Goal: Task Accomplishment & Management: Manage account settings

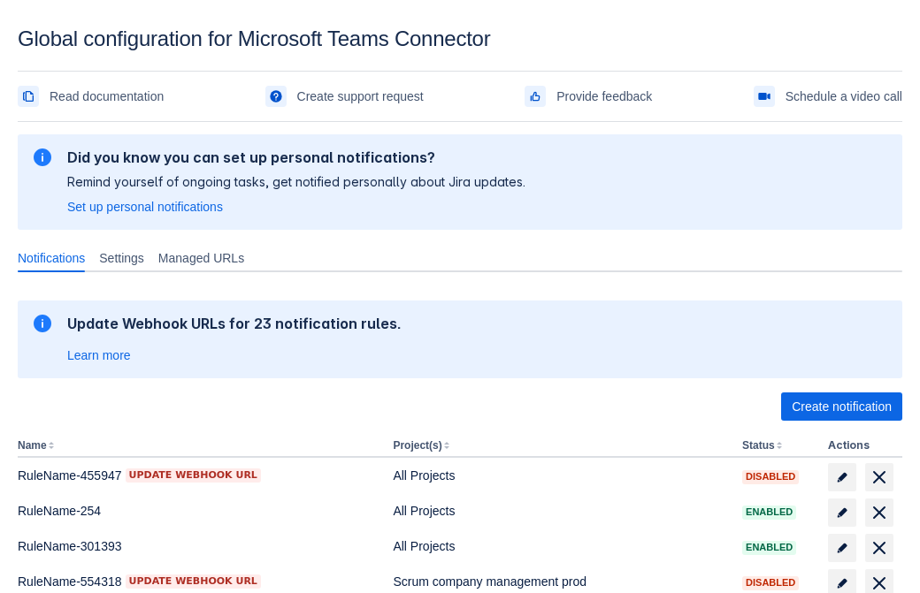
click at [841, 407] on span "Create notification" at bounding box center [841, 407] width 100 height 28
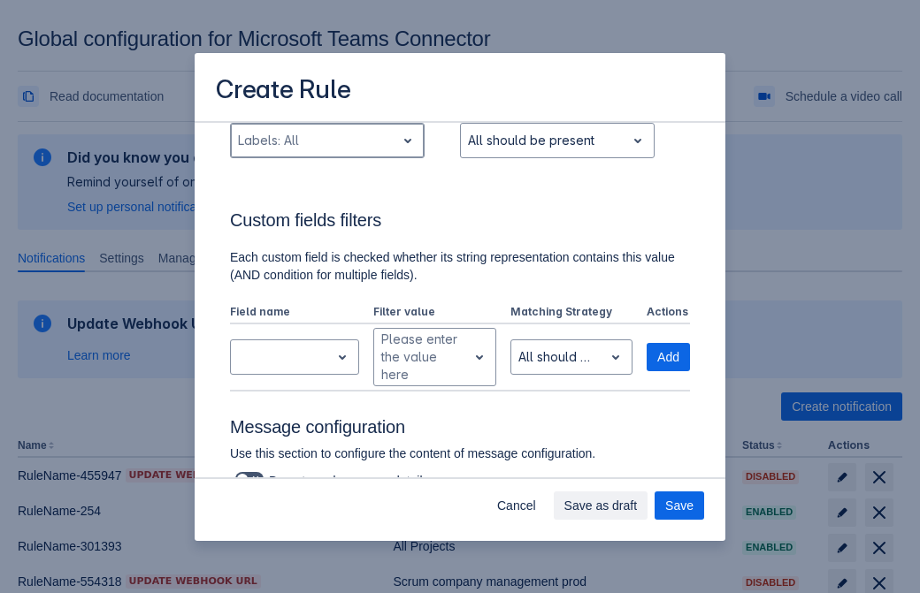
click at [326, 151] on div "Scrollable content" at bounding box center [313, 140] width 150 height 21
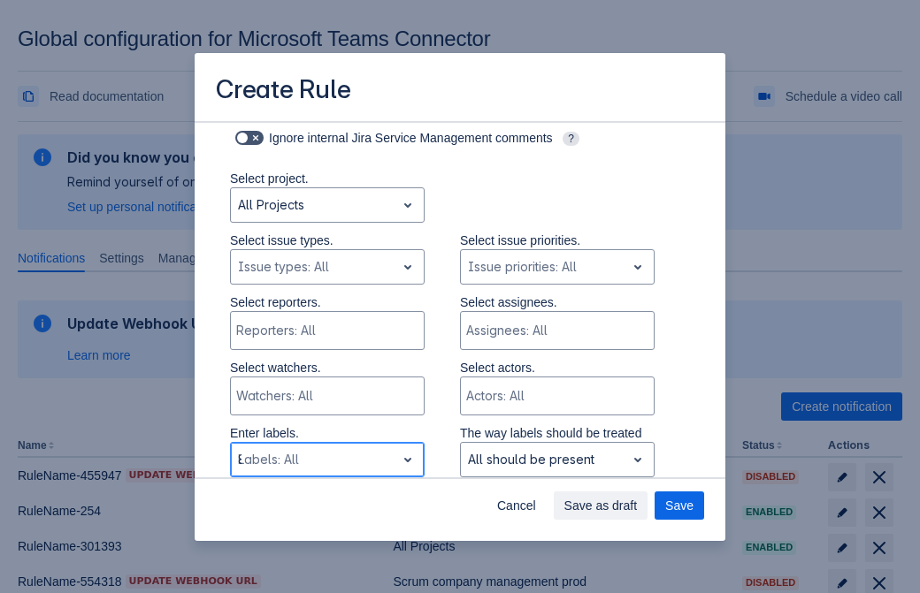
type input "844727_label"
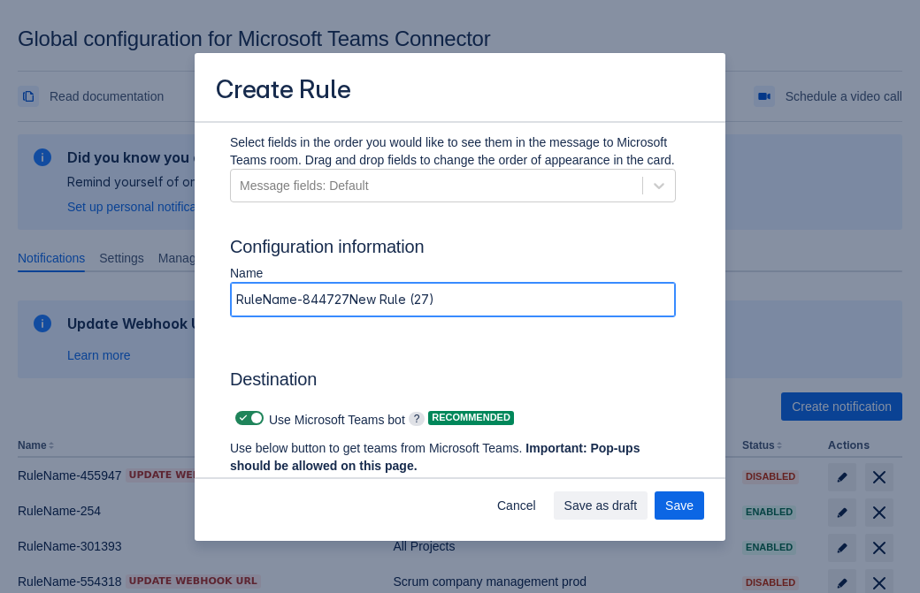
type input "RuleName-844727New Rule (27)"
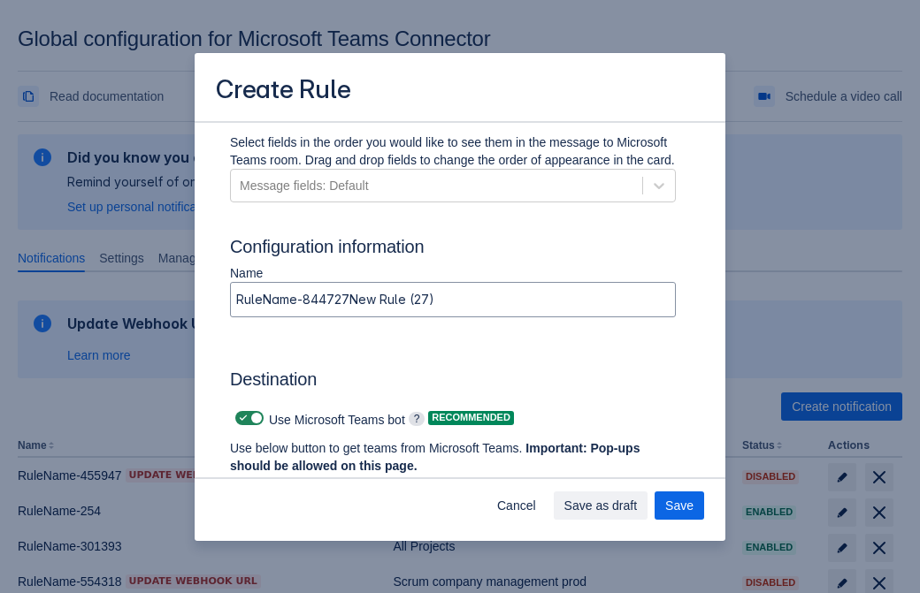
click at [241, 418] on span "Scrollable content" at bounding box center [243, 418] width 14 height 14
click at [241, 418] on input "Scrollable content" at bounding box center [240, 418] width 11 height 11
checkbox input "false"
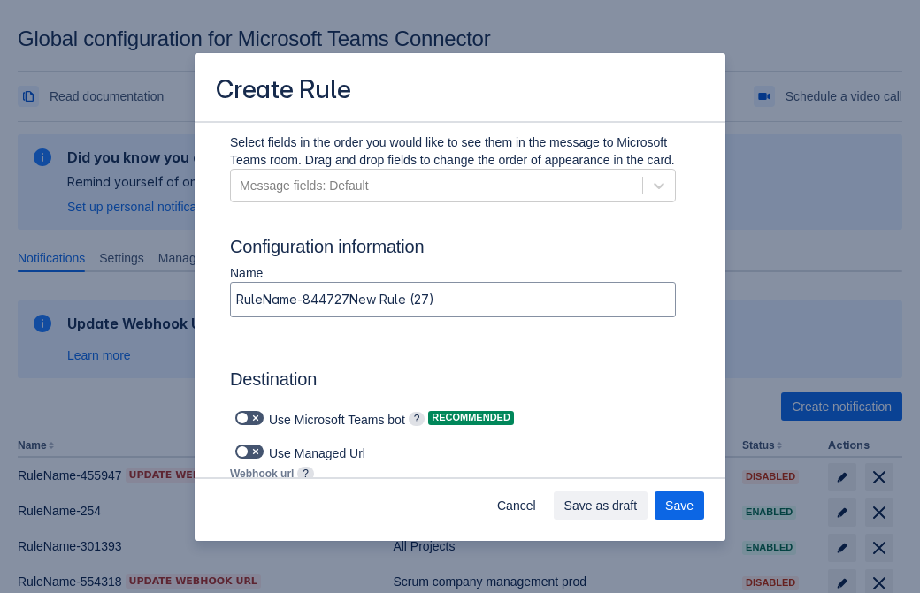
type input "https://prod-74.westus.logic.azure.com:443/workflows/f11e74d8c9ca438c8769757d73…"
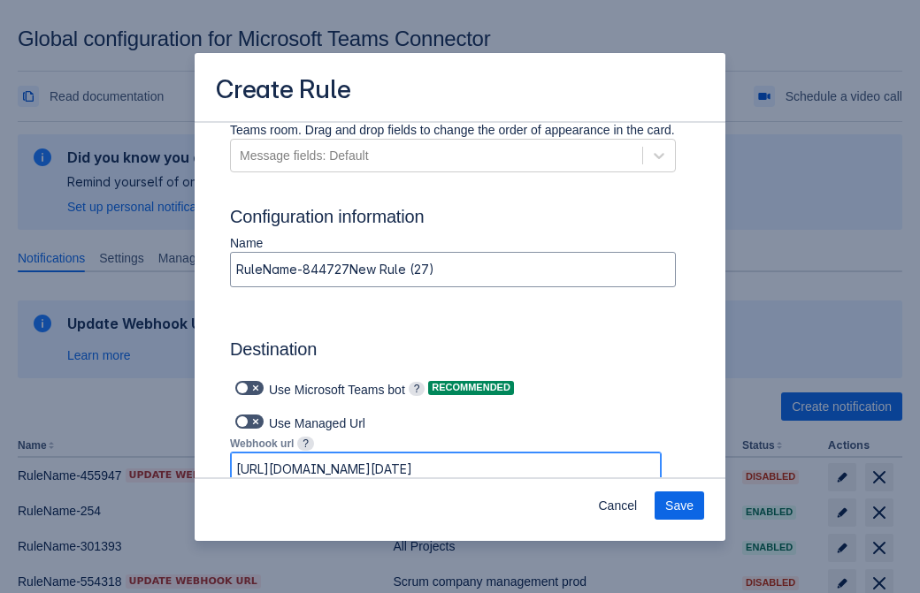
click at [679, 506] on span "Save" at bounding box center [679, 506] width 28 height 28
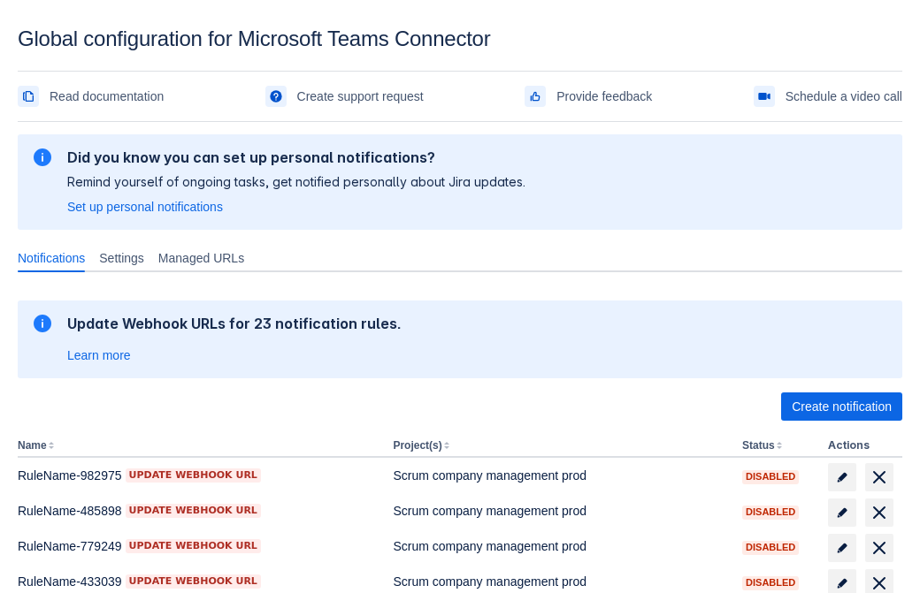
scroll to position [365, 0]
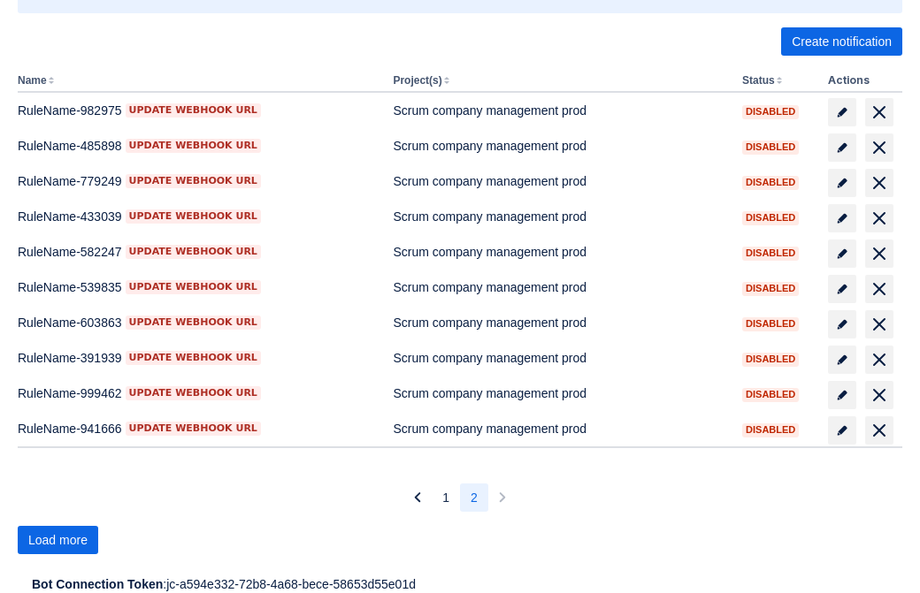
click at [57, 540] on span "Load more" at bounding box center [57, 540] width 59 height 28
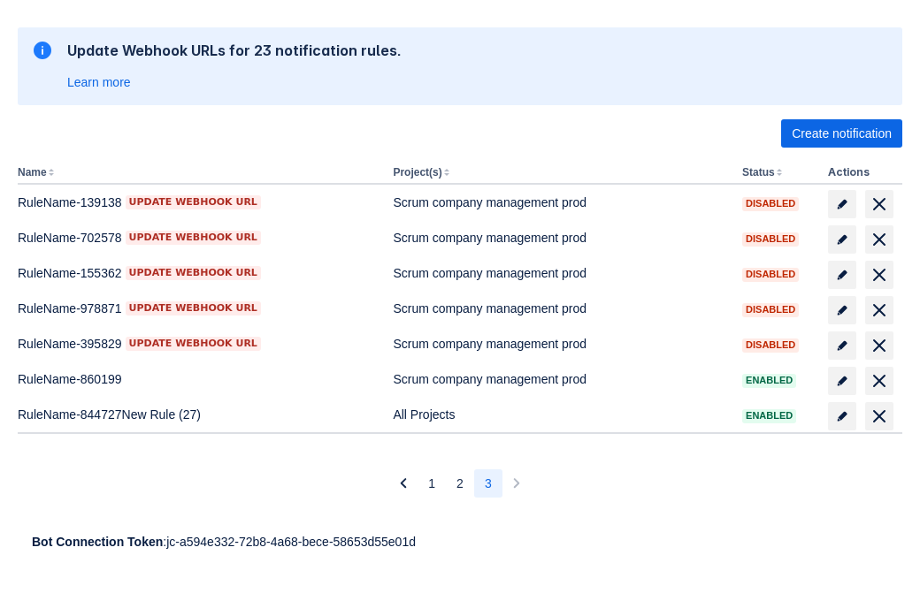
scroll to position [273, 0]
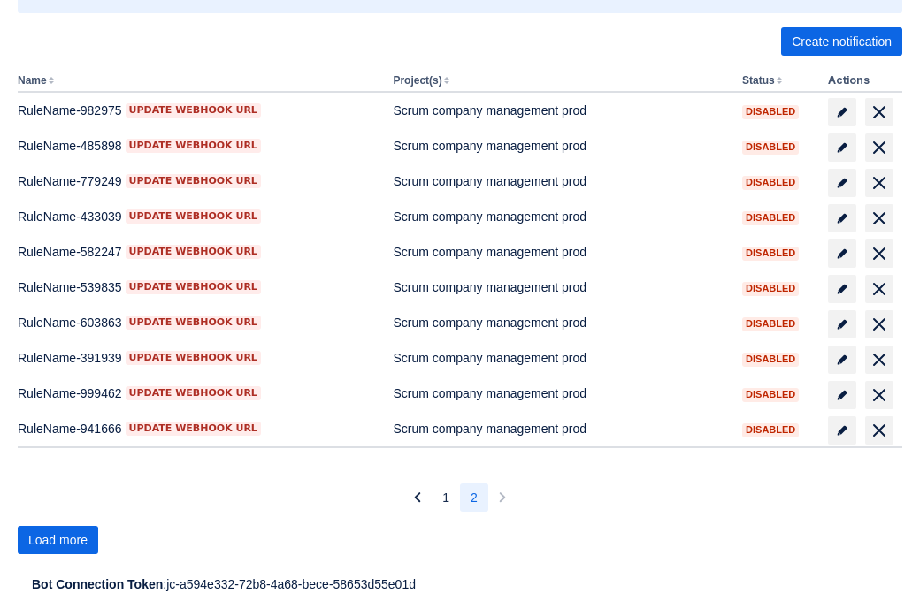
click at [57, 540] on span "Load more" at bounding box center [57, 540] width 59 height 28
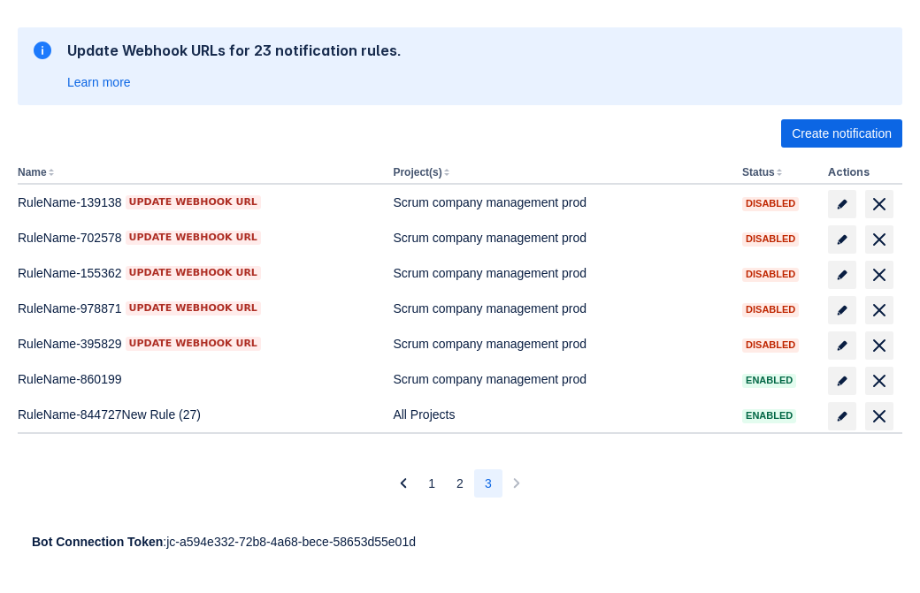
click at [878, 417] on span "delete" at bounding box center [878, 416] width 21 height 21
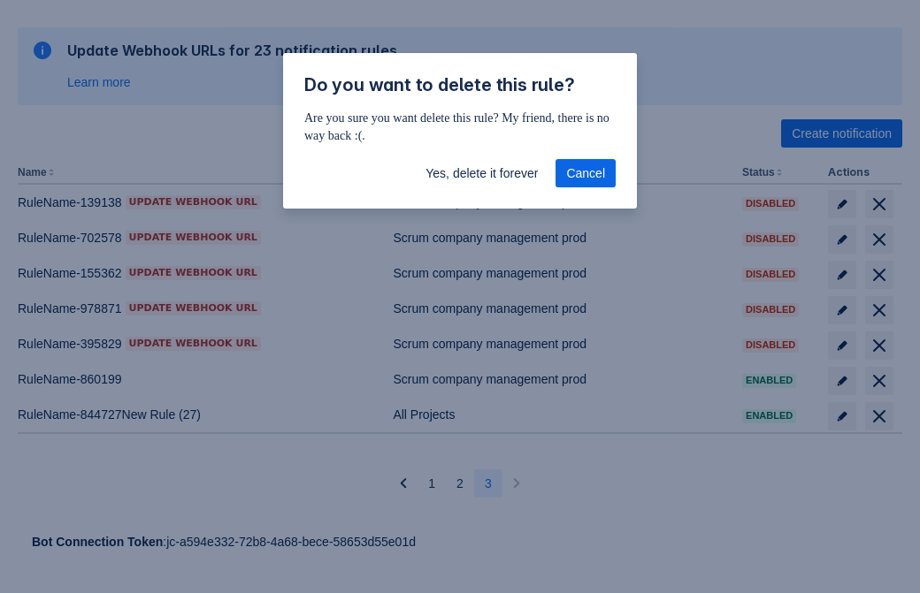
click at [481, 173] on span "Yes, delete it forever" at bounding box center [481, 173] width 112 height 28
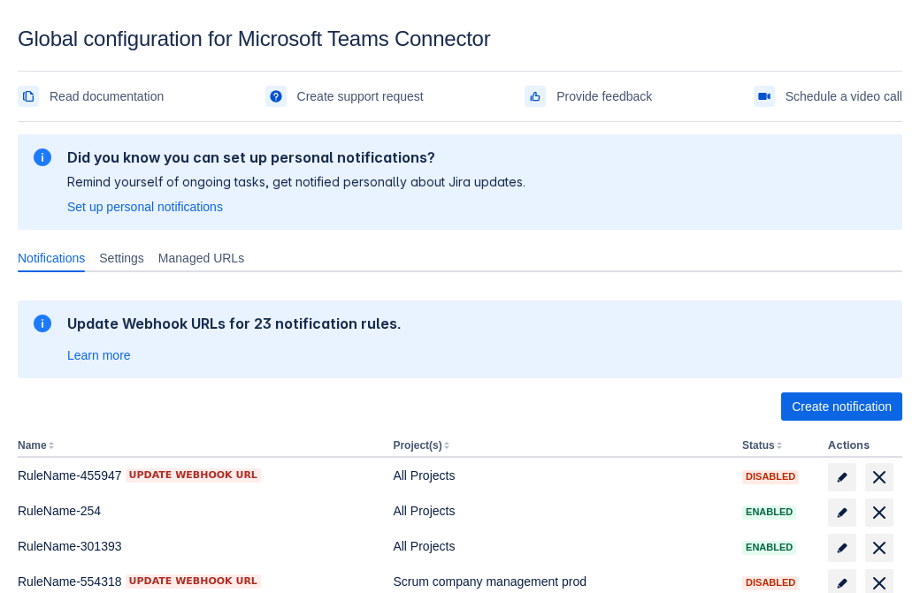
click at [841, 407] on span "Create notification" at bounding box center [841, 407] width 100 height 28
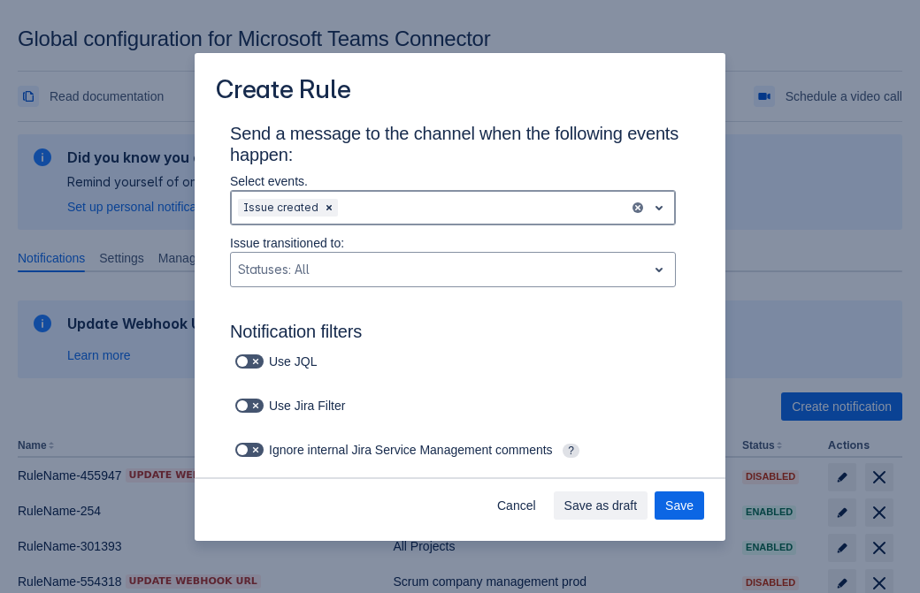
click at [453, 208] on div "Scrollable content" at bounding box center [481, 207] width 280 height 21
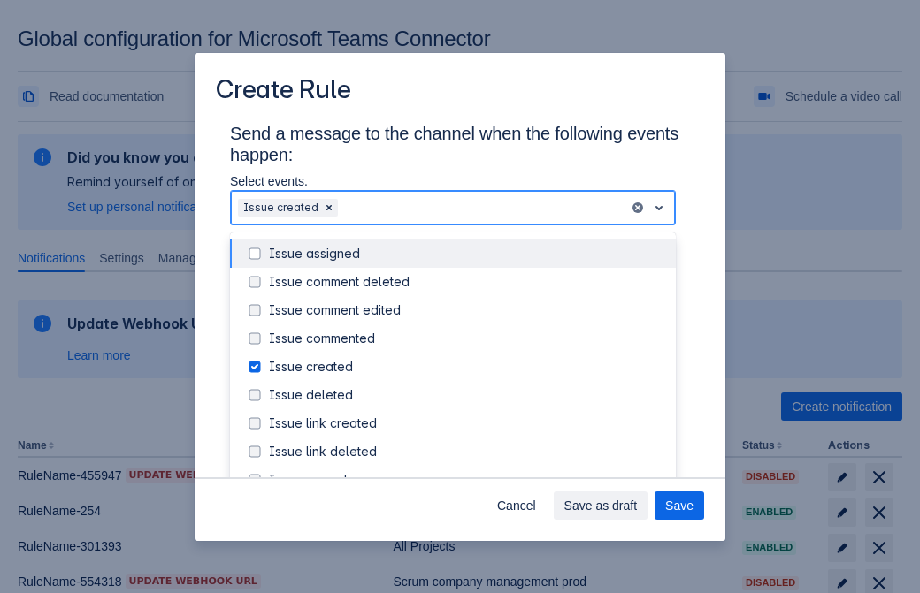
click at [467, 367] on div "Issue created" at bounding box center [467, 367] width 396 height 18
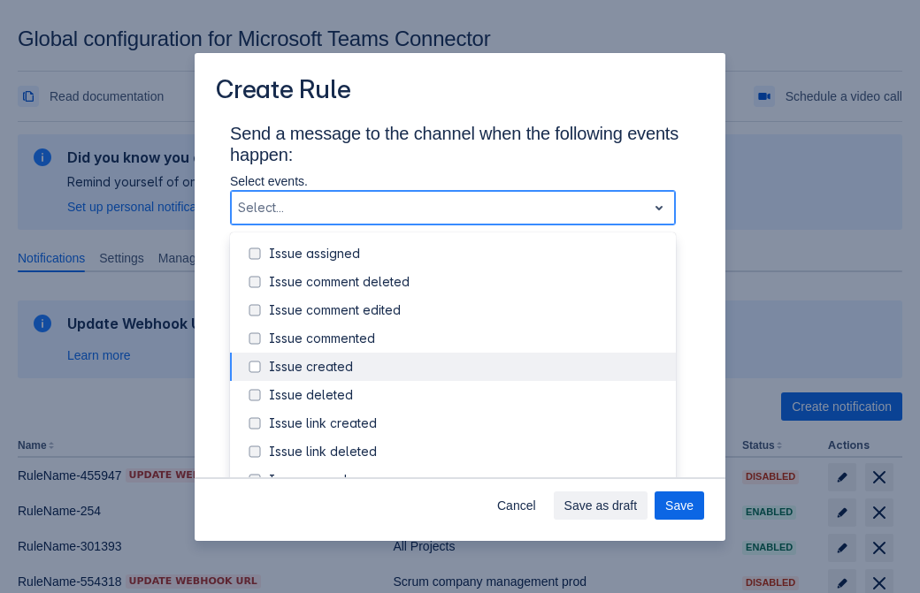
click at [467, 528] on div "Issue updated" at bounding box center [467, 537] width 396 height 18
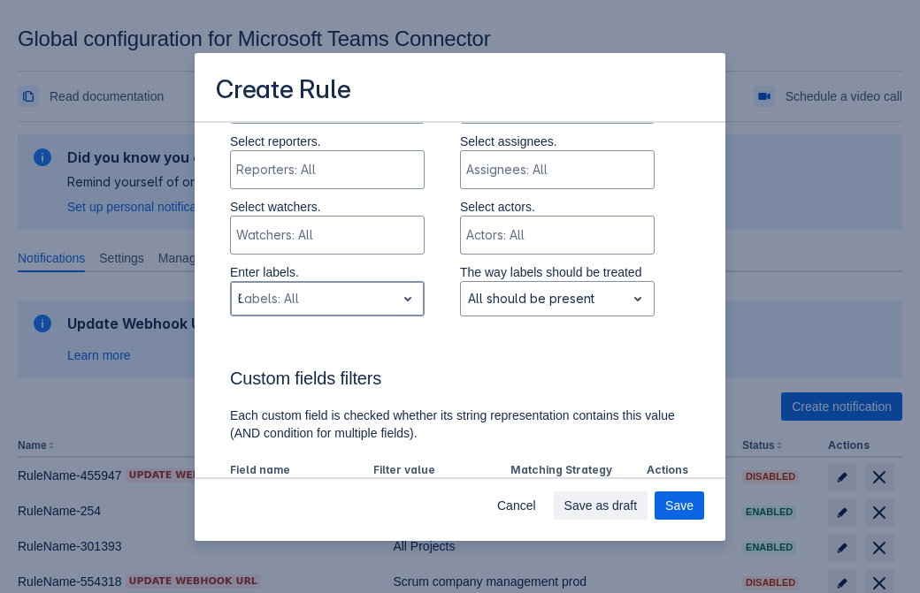
type input "629306_label"
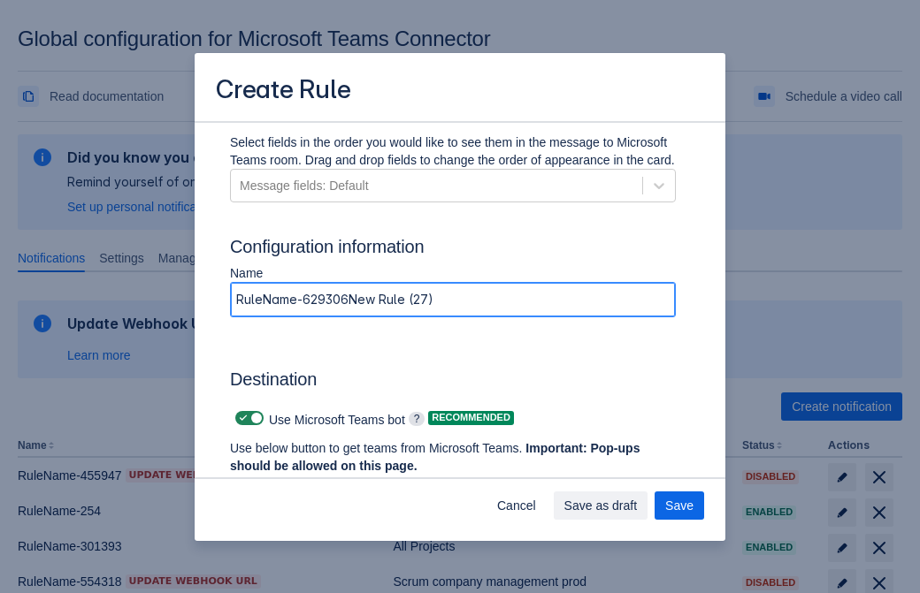
type input "RuleName-629306New Rule (27)"
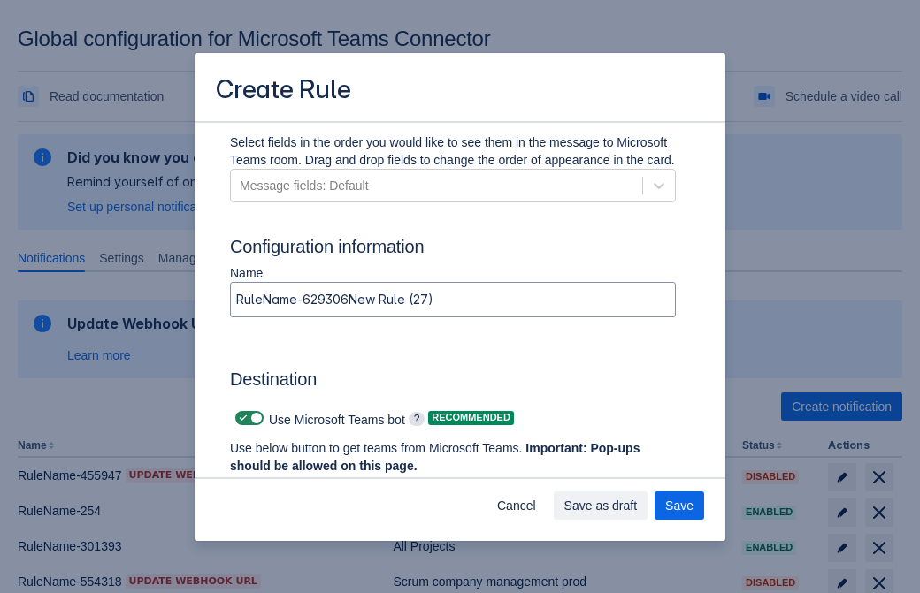
click at [241, 418] on span "Scrollable content" at bounding box center [243, 418] width 14 height 14
click at [241, 418] on input "Scrollable content" at bounding box center [240, 418] width 11 height 11
checkbox input "false"
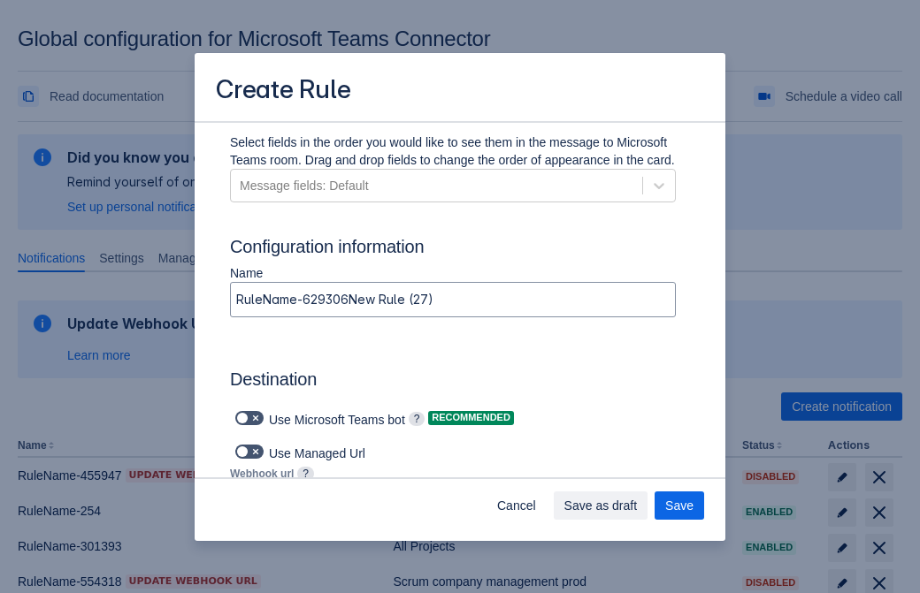
type input "https://prod-34.westus.logic.azure.com:443/workflows/b225ecea21af403f967199aab2…"
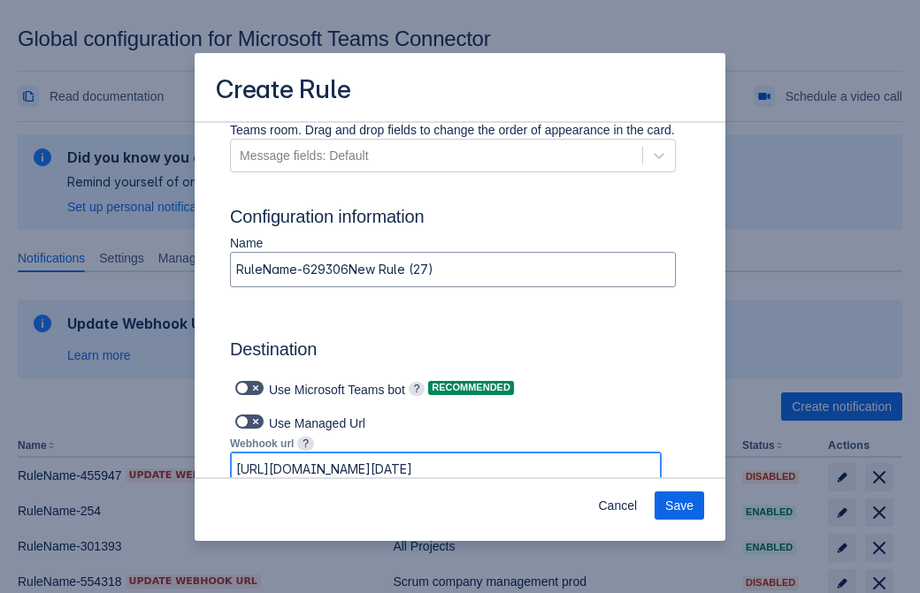
click at [679, 506] on span "Save" at bounding box center [679, 506] width 28 height 28
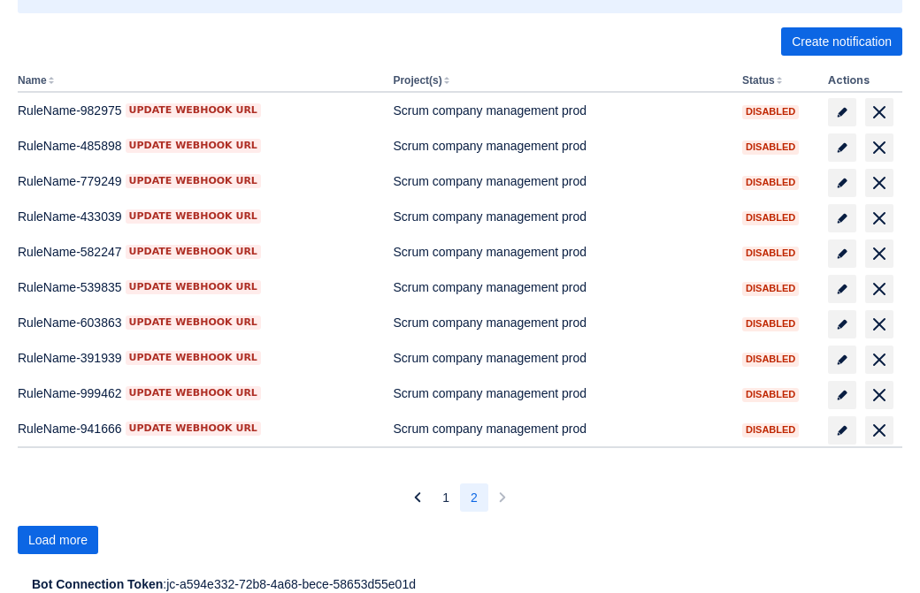
click at [57, 540] on span "Load more" at bounding box center [57, 540] width 59 height 28
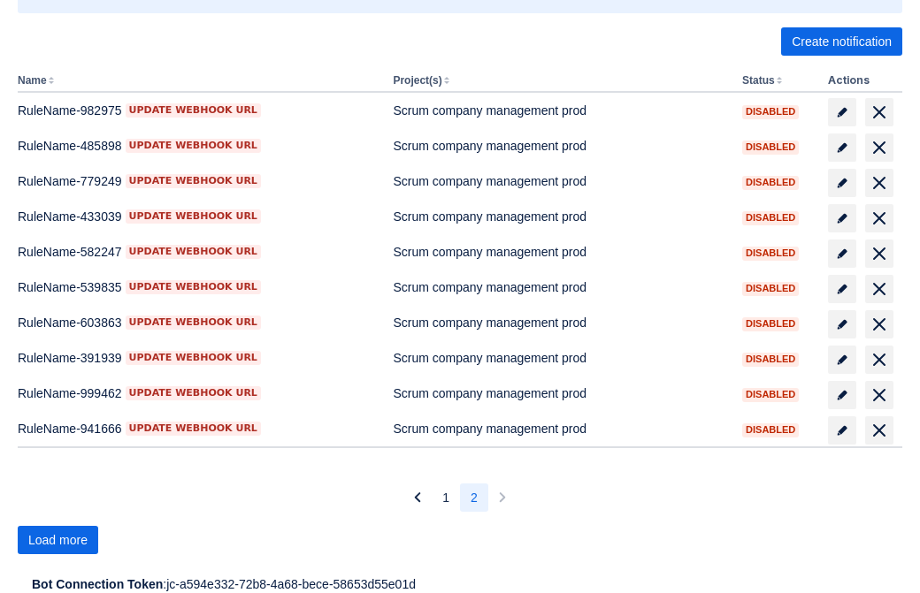
click at [57, 540] on span "Load more" at bounding box center [57, 540] width 59 height 28
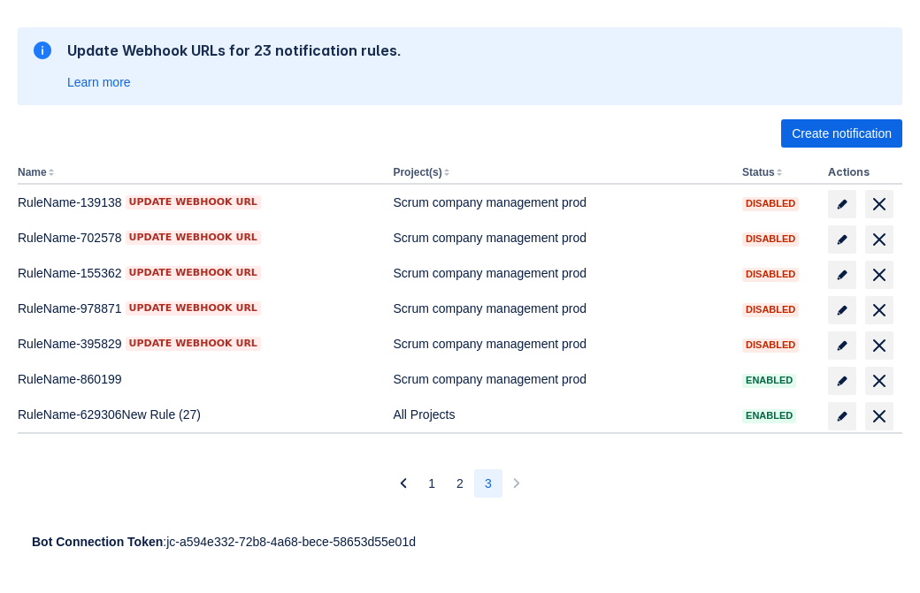
click at [878, 417] on span "delete" at bounding box center [878, 416] width 21 height 21
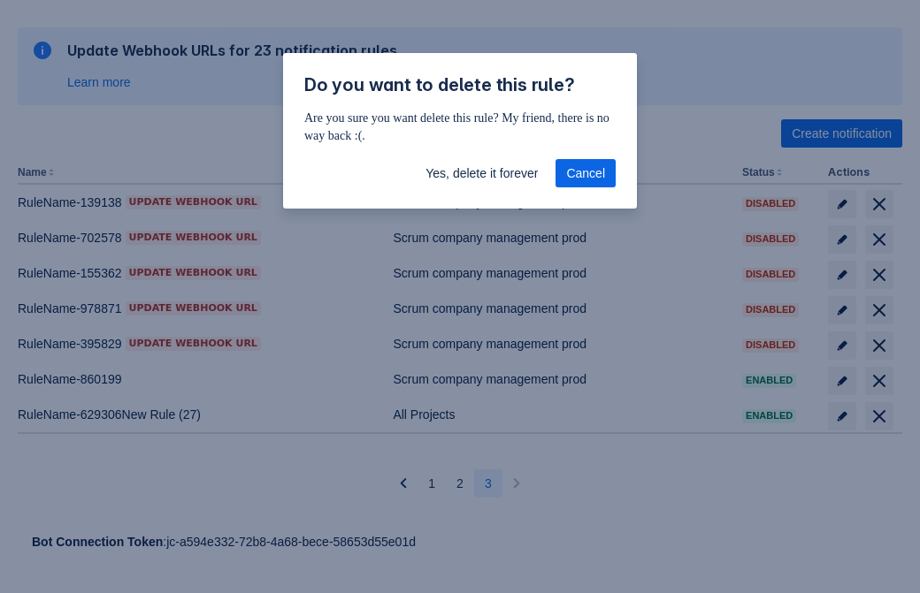
click at [481, 173] on span "Yes, delete it forever" at bounding box center [481, 173] width 112 height 28
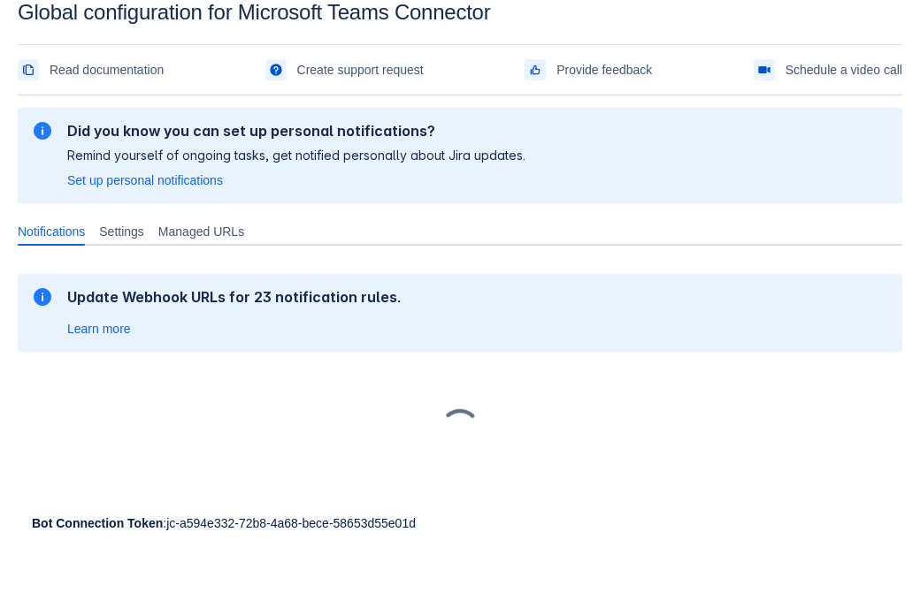
scroll to position [27, 0]
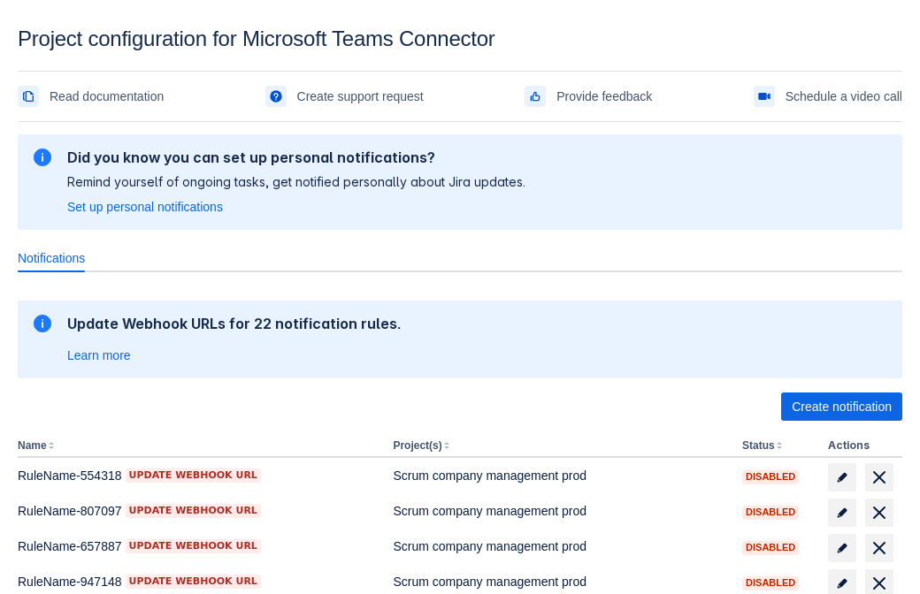
click at [841, 407] on span "Create notification" at bounding box center [841, 407] width 100 height 28
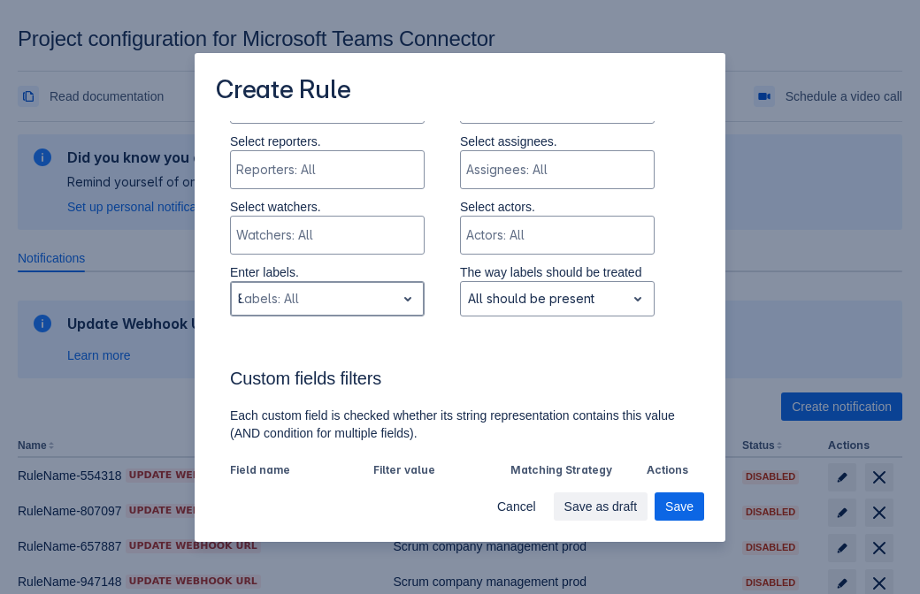
type input "848254_label"
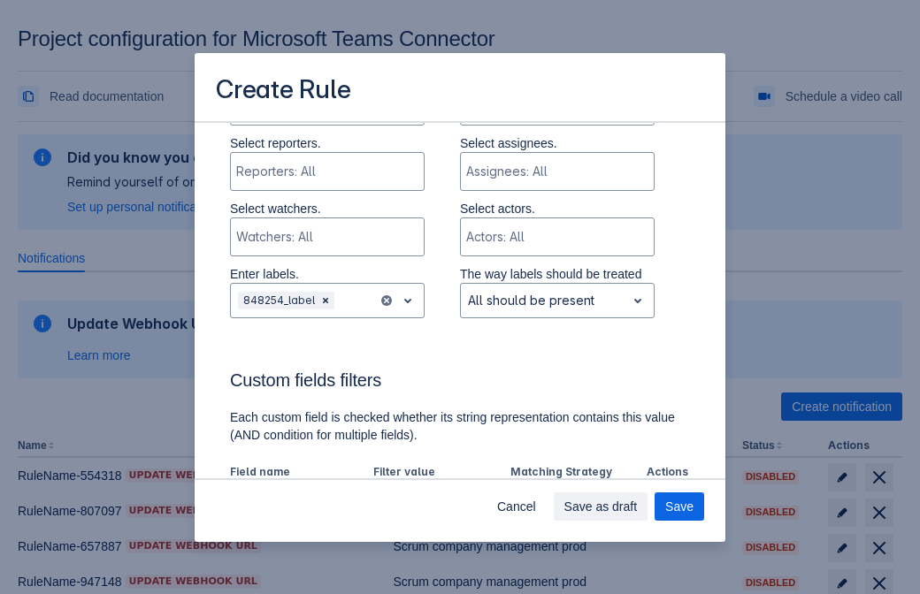
scroll to position [975, 0]
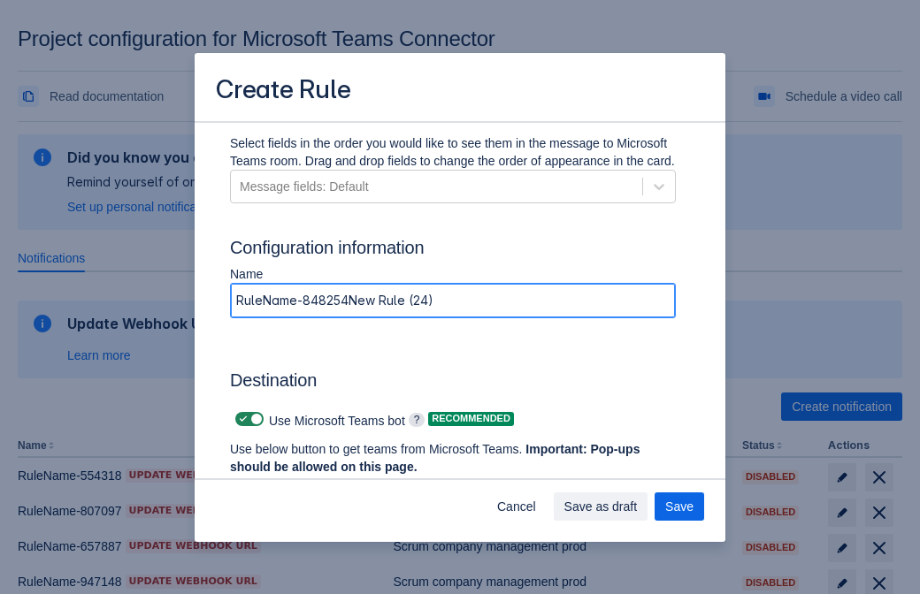
type input "RuleName-848254New Rule (24)"
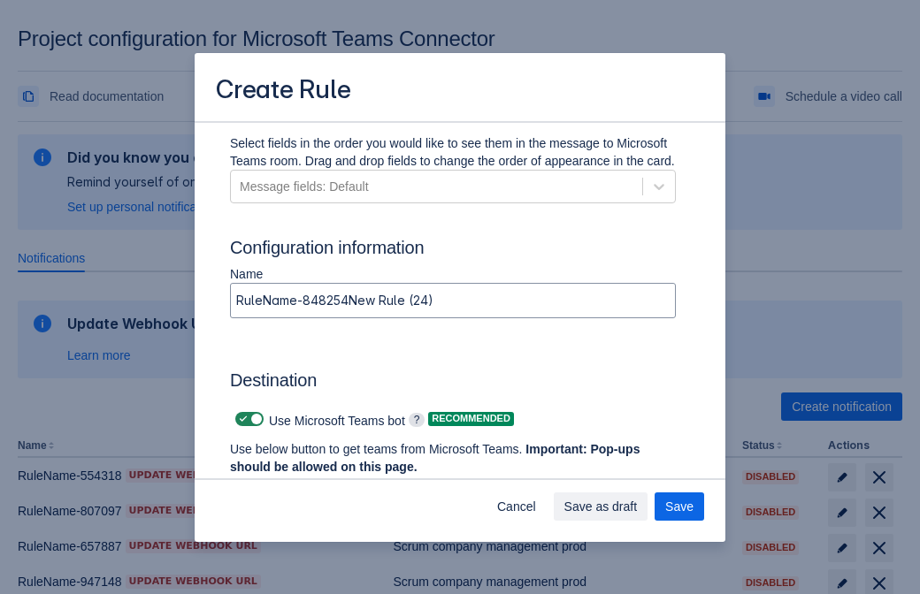
click at [241, 419] on span at bounding box center [243, 419] width 14 height 14
click at [241, 419] on input "checkbox" at bounding box center [240, 419] width 11 height 11
checkbox input "false"
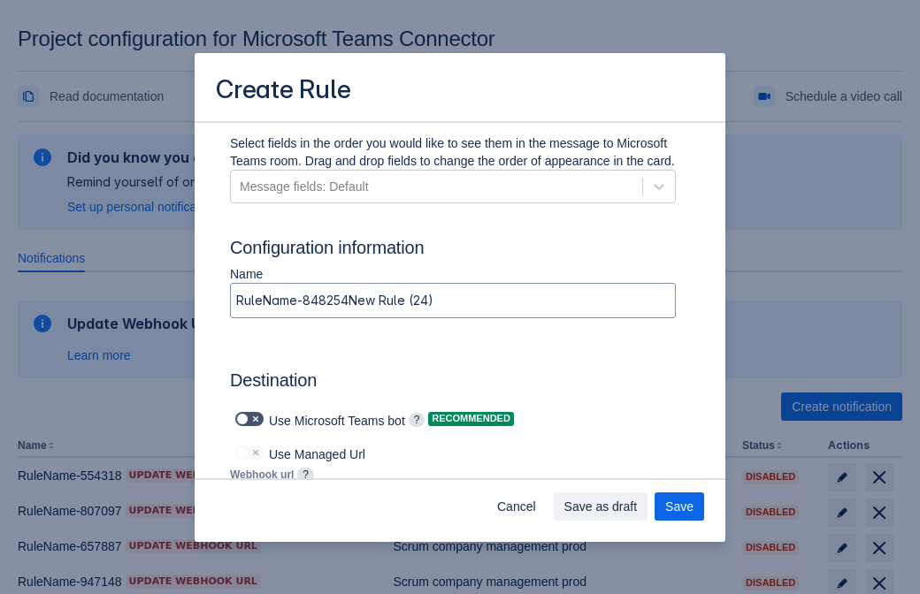
type input "https://prod-66.westus.logic.azure.com:443/workflows/8c648f5704ae4c43ad0e610244…"
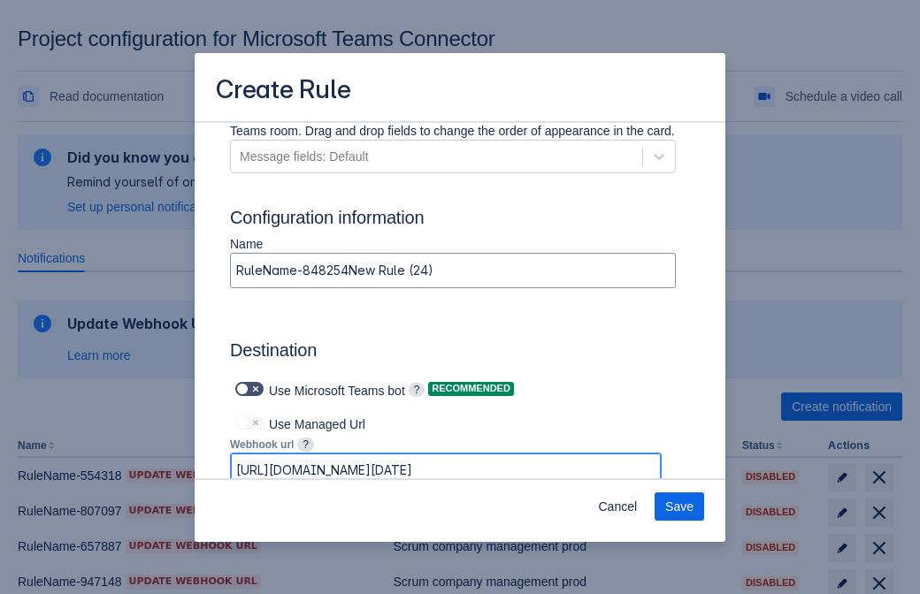
click at [679, 507] on span "Save" at bounding box center [679, 507] width 28 height 28
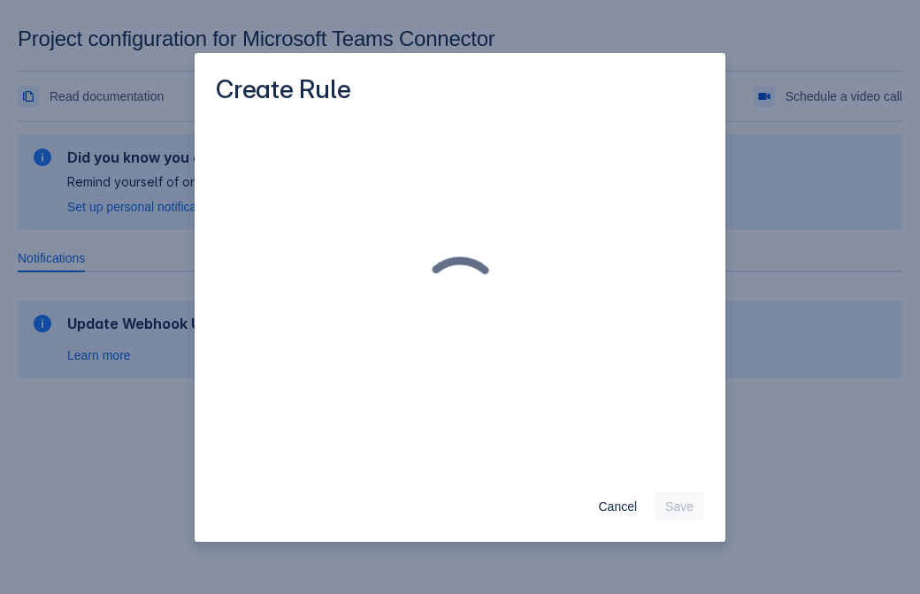
scroll to position [0, 0]
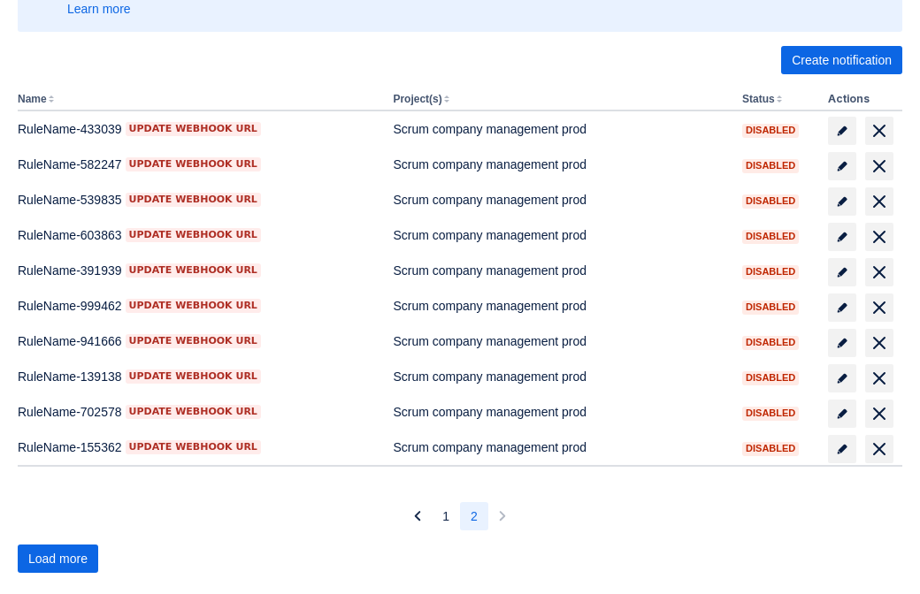
click at [57, 559] on span "Load more" at bounding box center [57, 559] width 59 height 28
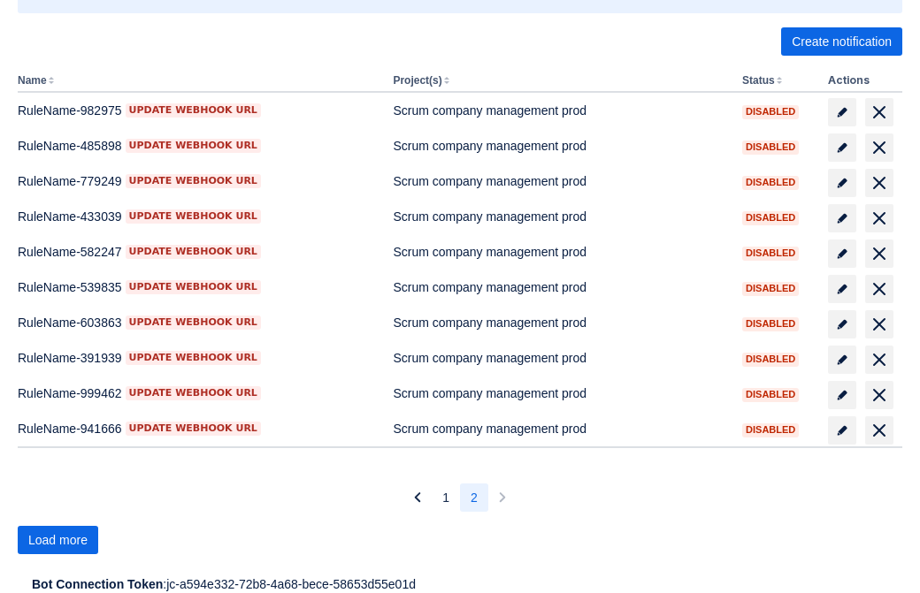
click at [57, 540] on span "Load more" at bounding box center [57, 540] width 59 height 28
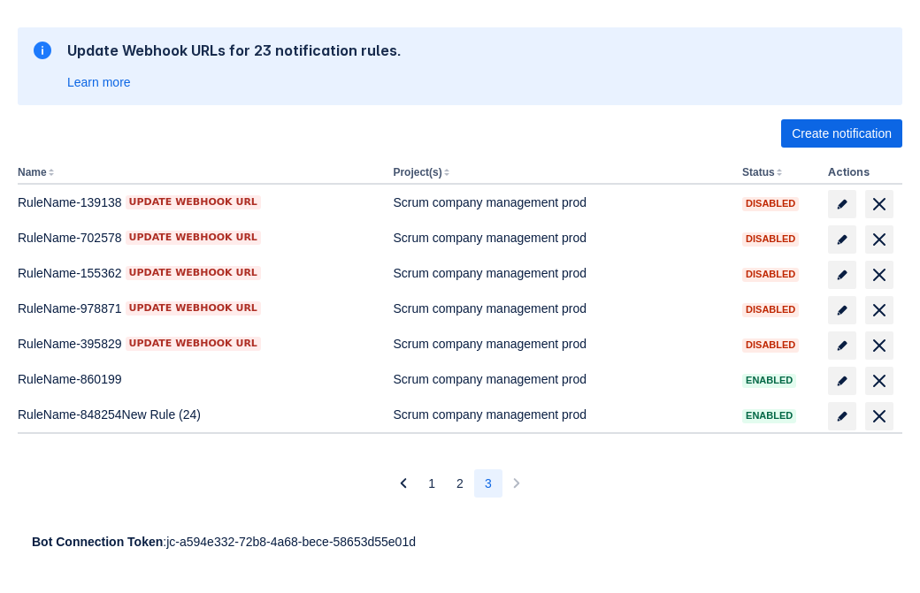
click at [878, 417] on span "delete" at bounding box center [878, 416] width 21 height 21
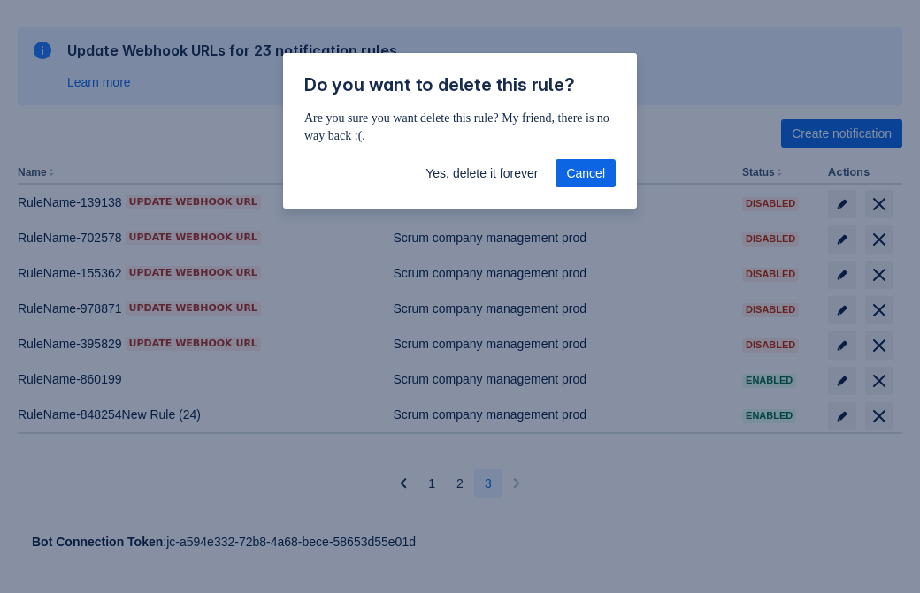
click at [481, 173] on span "Yes, delete it forever" at bounding box center [481, 173] width 112 height 28
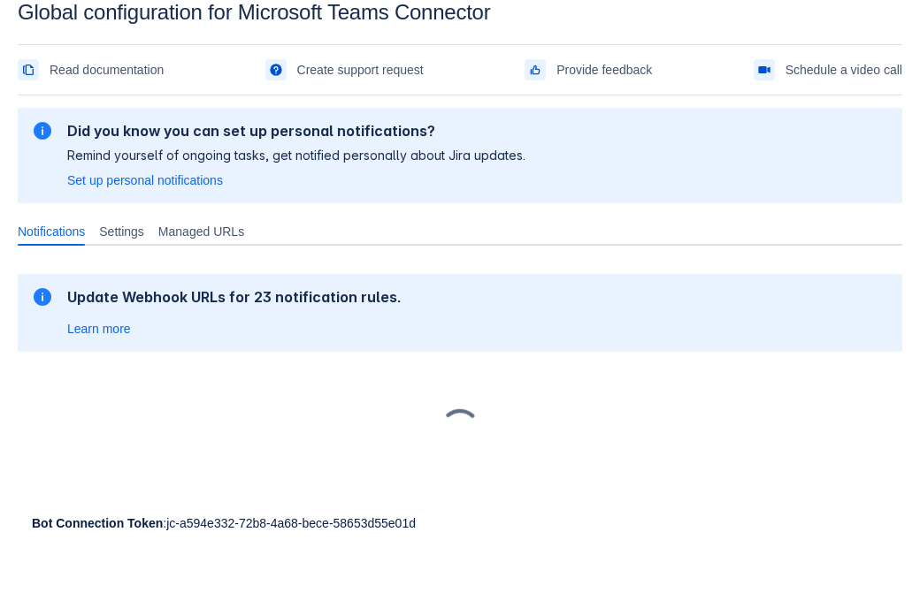
scroll to position [27, 0]
